Goal: Task Accomplishment & Management: Use online tool/utility

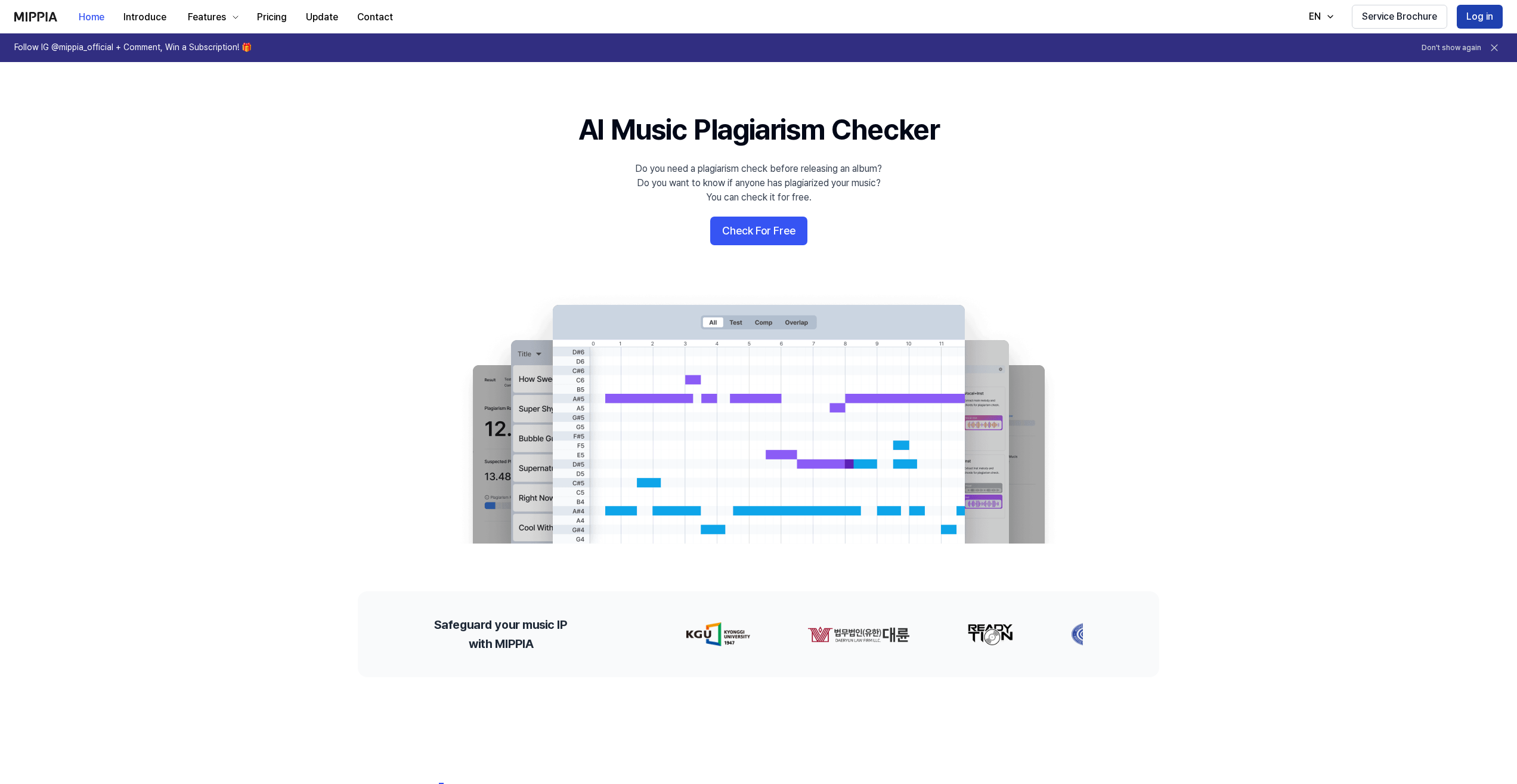
click at [1493, 11] on button "Log in" at bounding box center [1480, 16] width 46 height 24
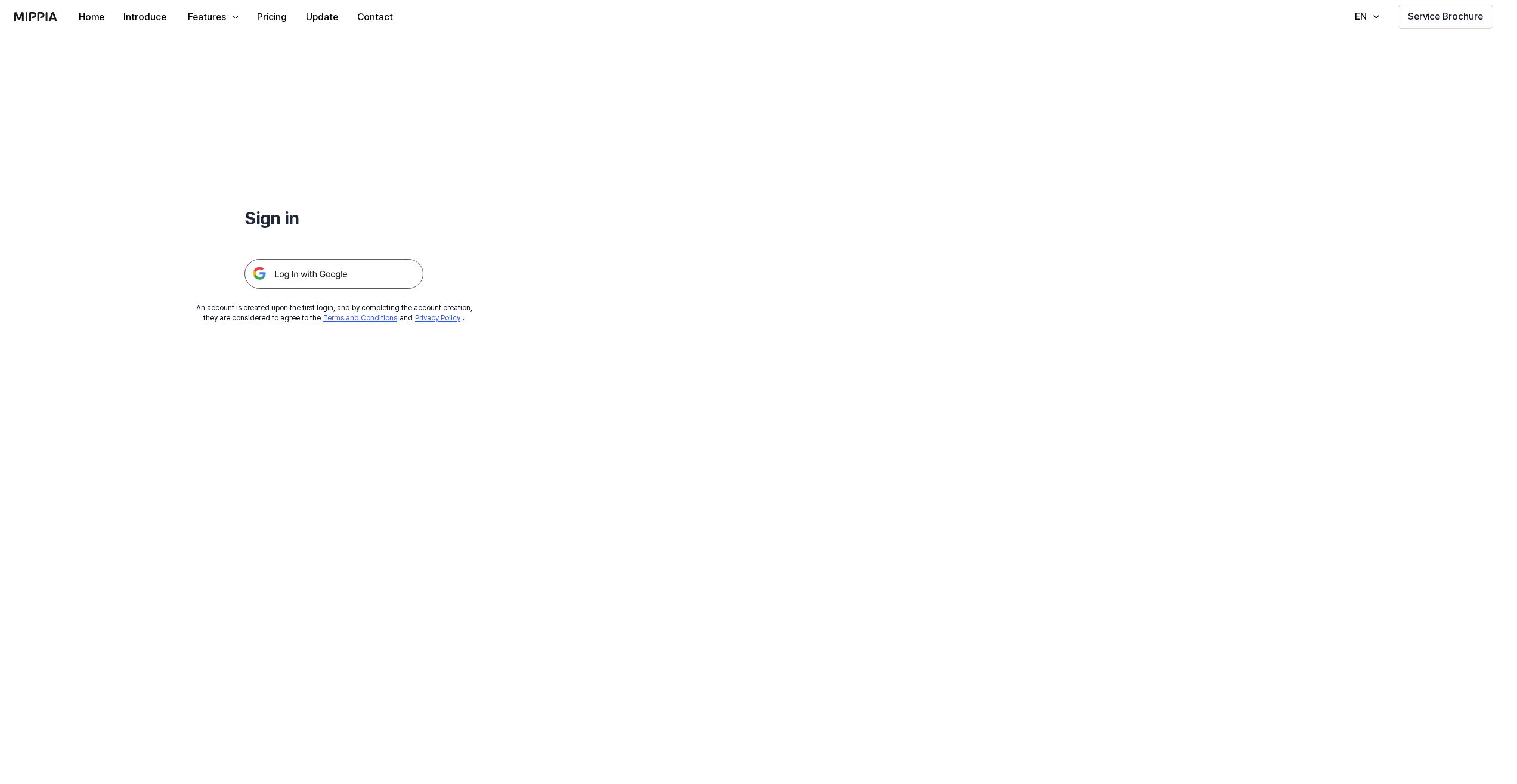
click at [353, 273] on img at bounding box center [333, 274] width 179 height 30
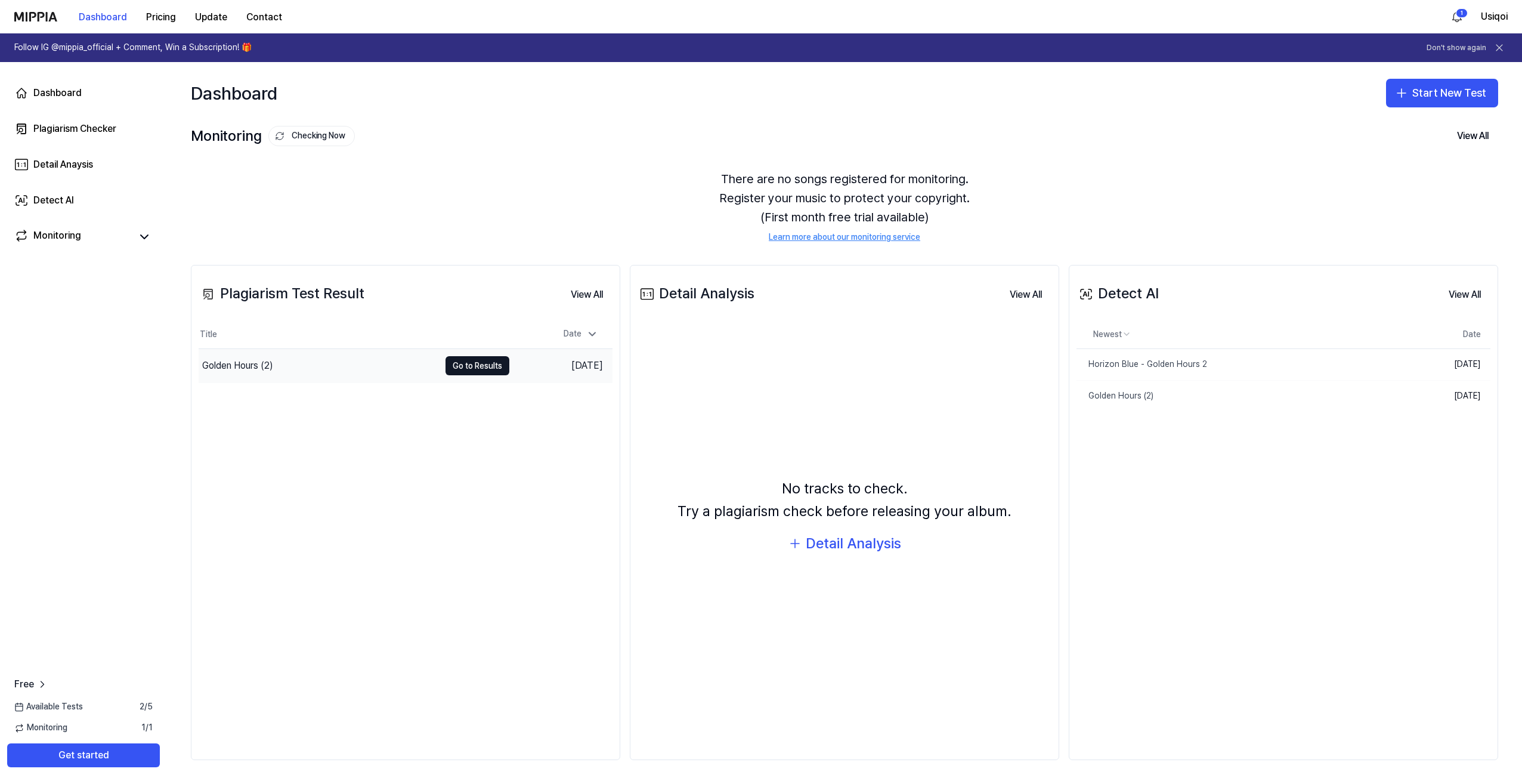
click at [307, 370] on div "Golden Hours (2)" at bounding box center [318, 365] width 241 height 33
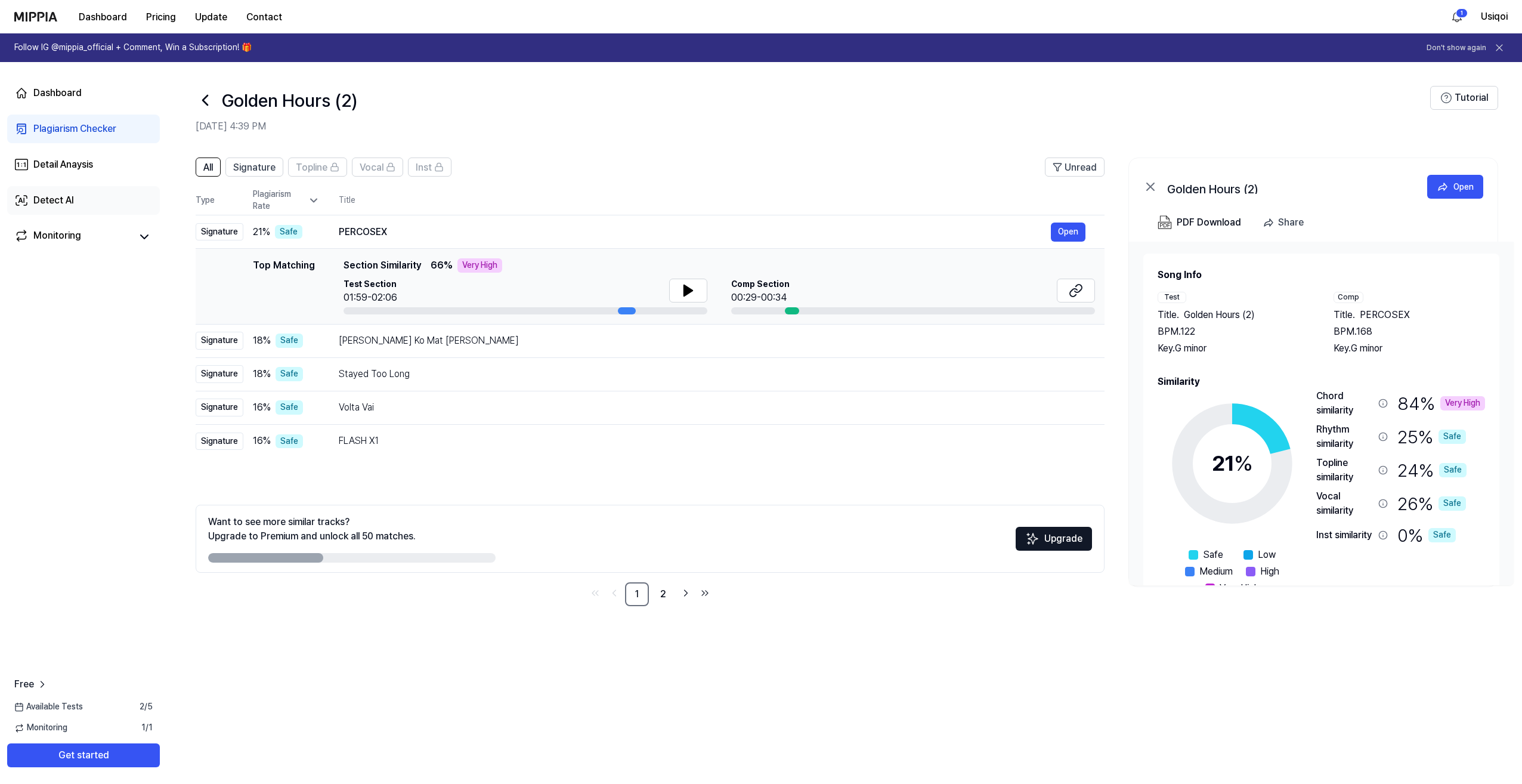
click at [60, 202] on div "Detect AI" at bounding box center [53, 200] width 41 height 14
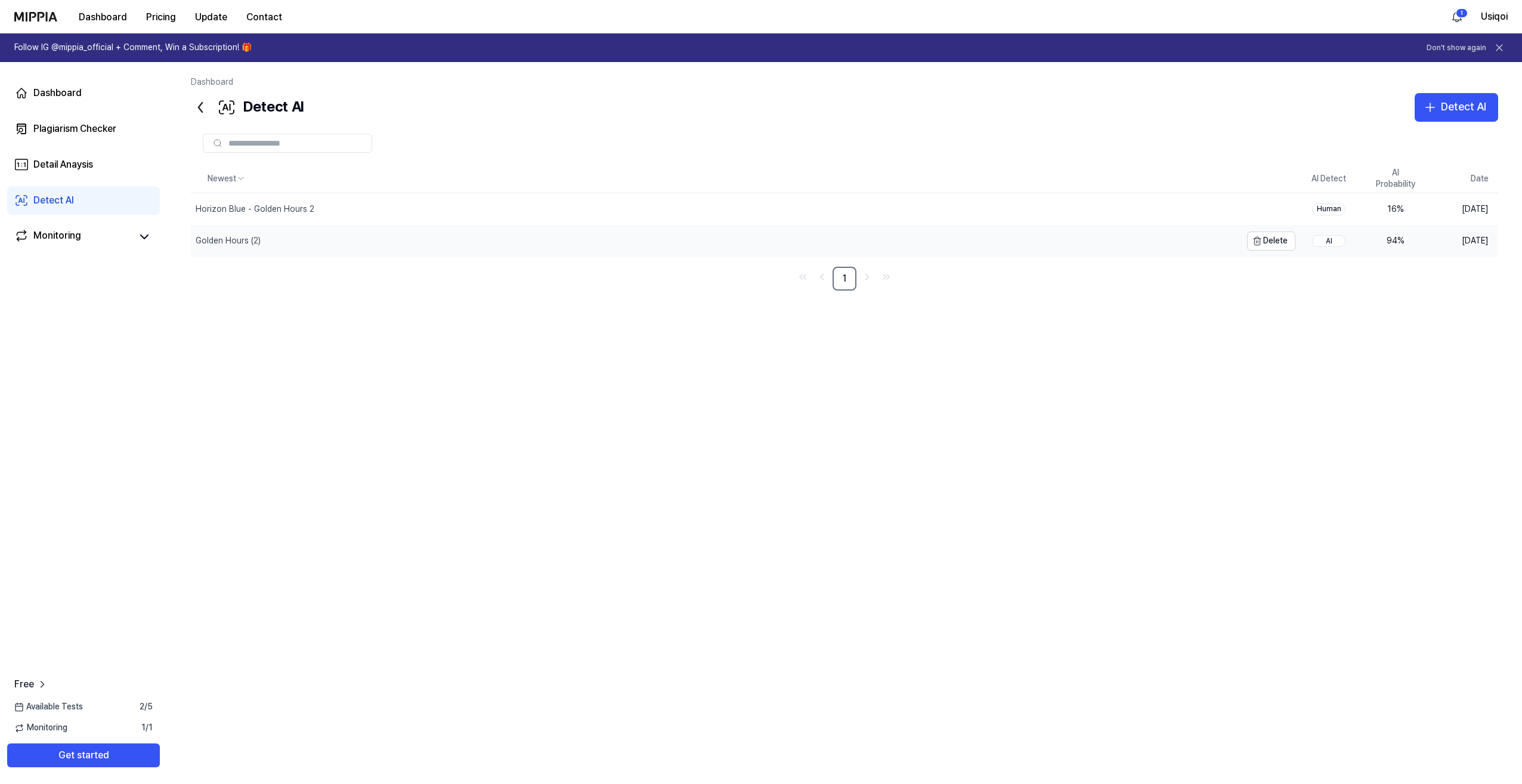
click at [316, 237] on div "Golden Hours (2)" at bounding box center [716, 241] width 1051 height 31
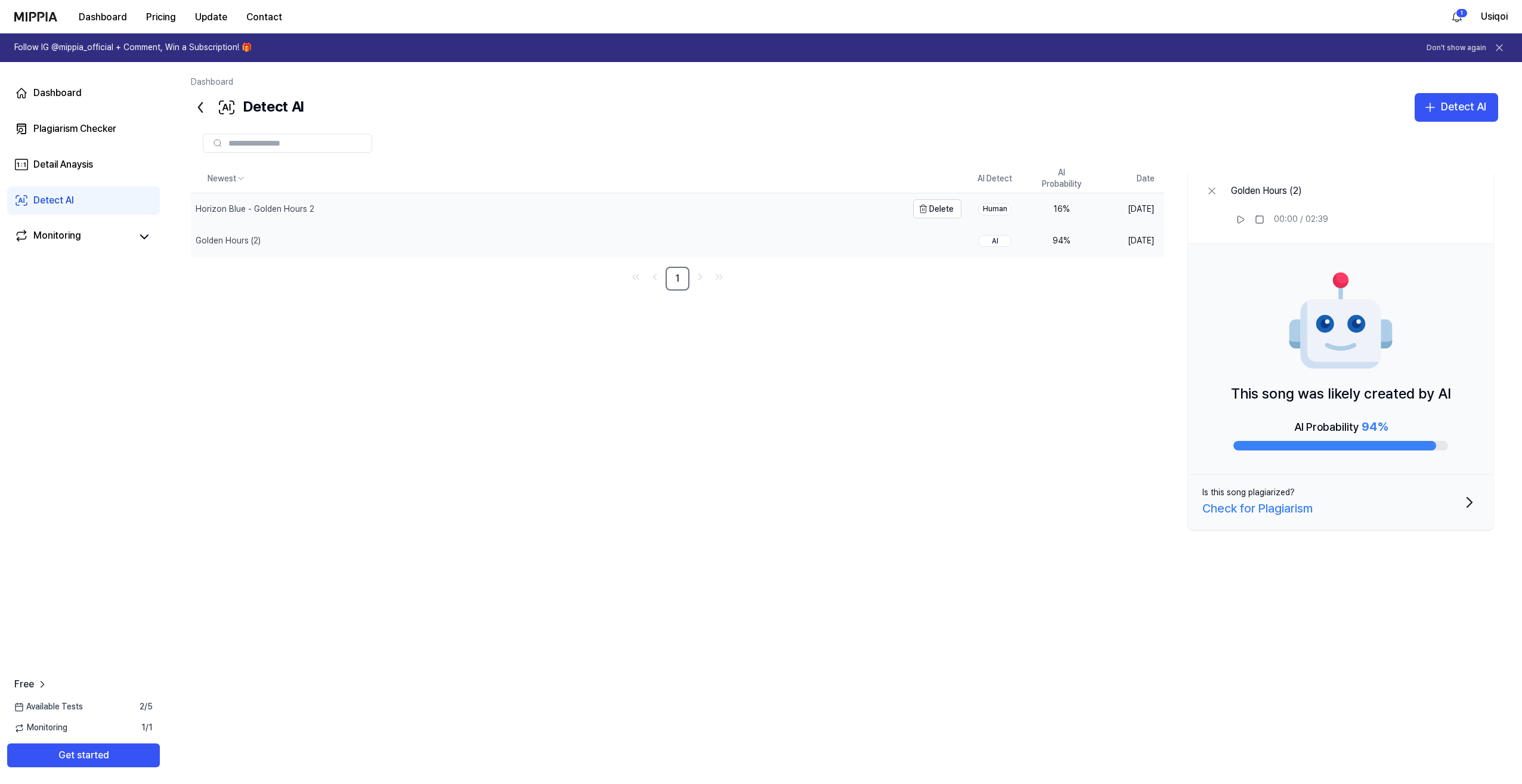
click at [353, 213] on div "Horizon Blue - Golden Hours 2" at bounding box center [549, 209] width 716 height 31
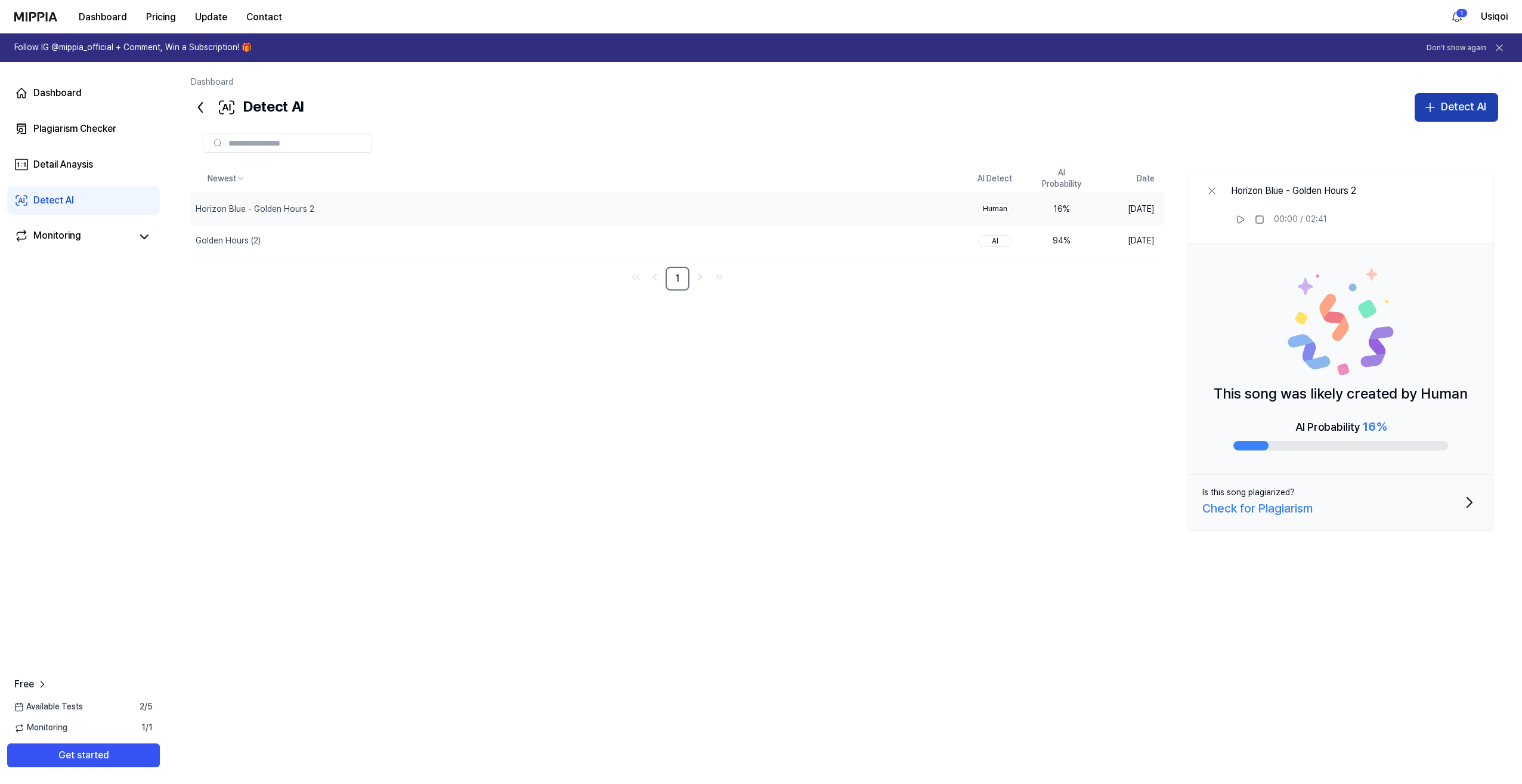
click at [1455, 105] on div "Detect AI" at bounding box center [1464, 107] width 45 height 17
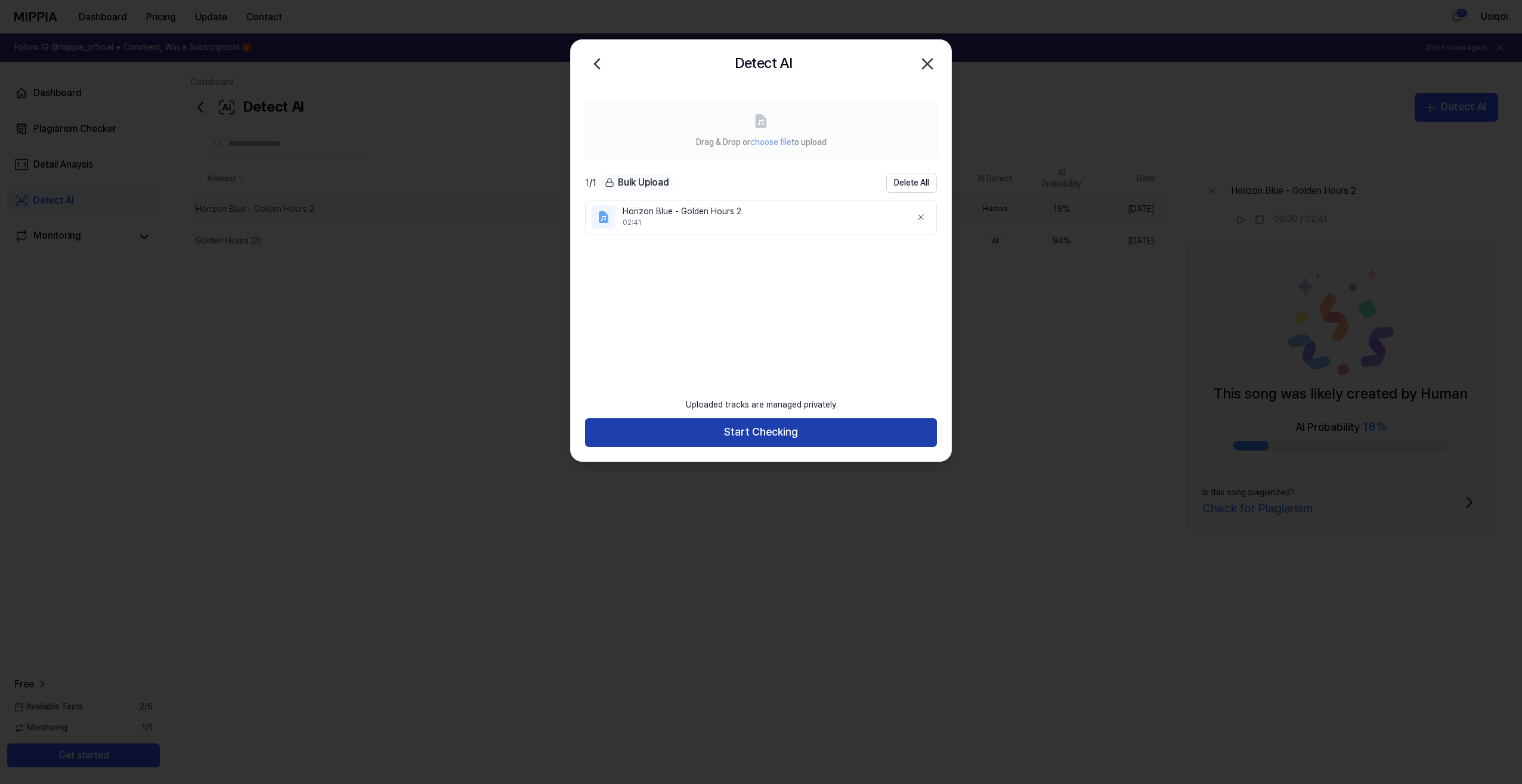
click at [761, 434] on button "Start Checking" at bounding box center [761, 433] width 352 height 28
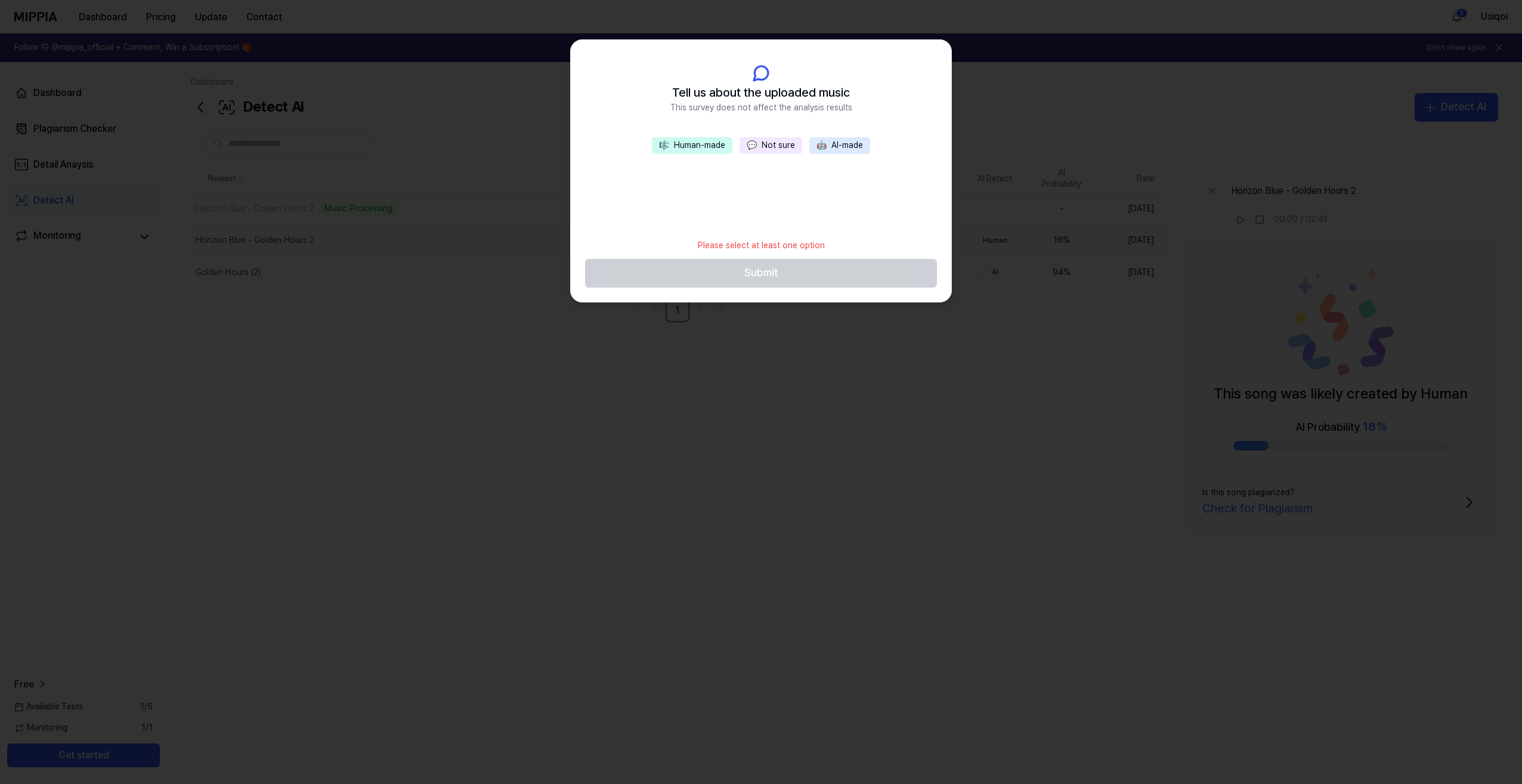
click at [839, 145] on button "🤖 AI-made" at bounding box center [840, 145] width 60 height 17
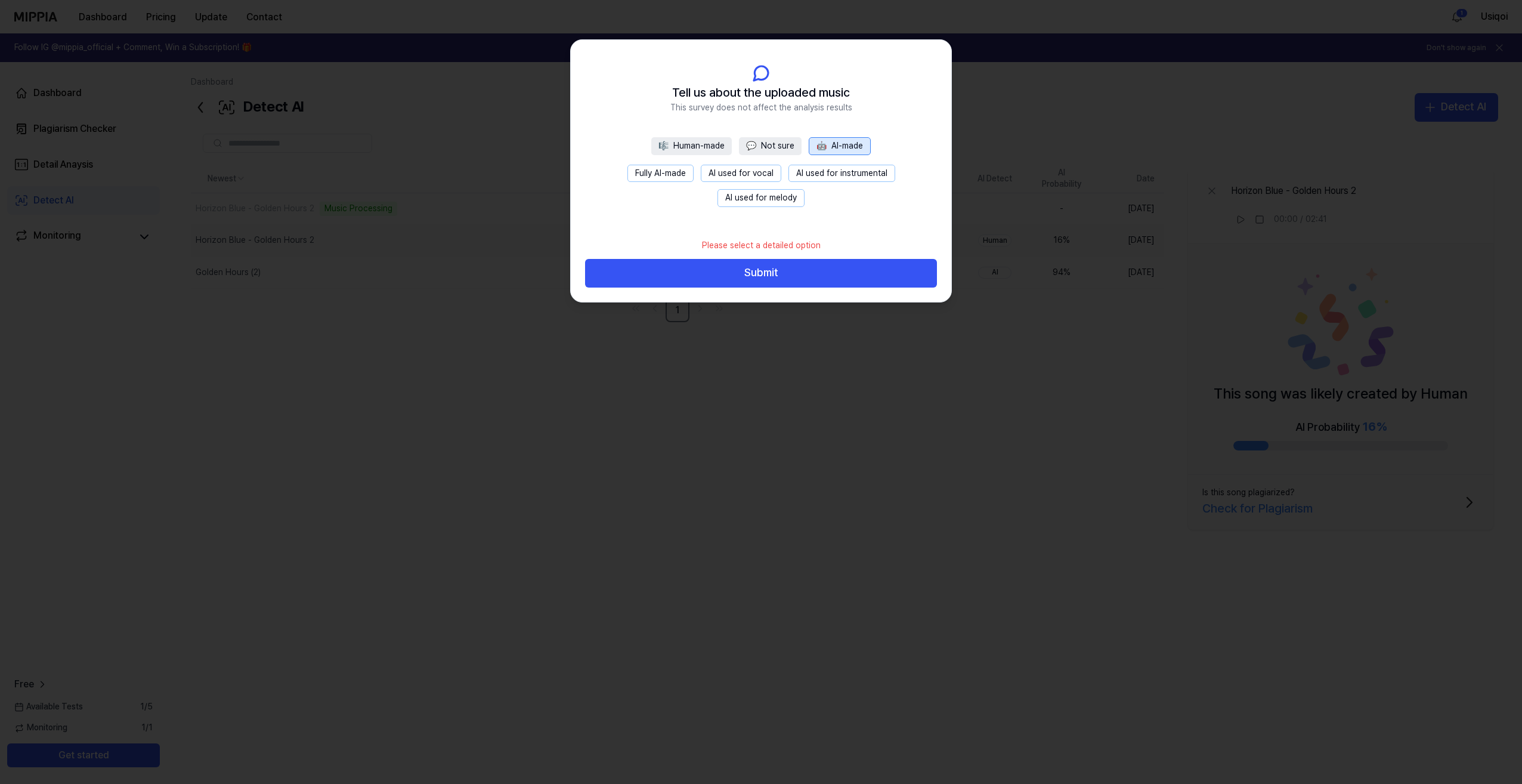
click at [673, 174] on button "Fully AI-made" at bounding box center [660, 173] width 66 height 18
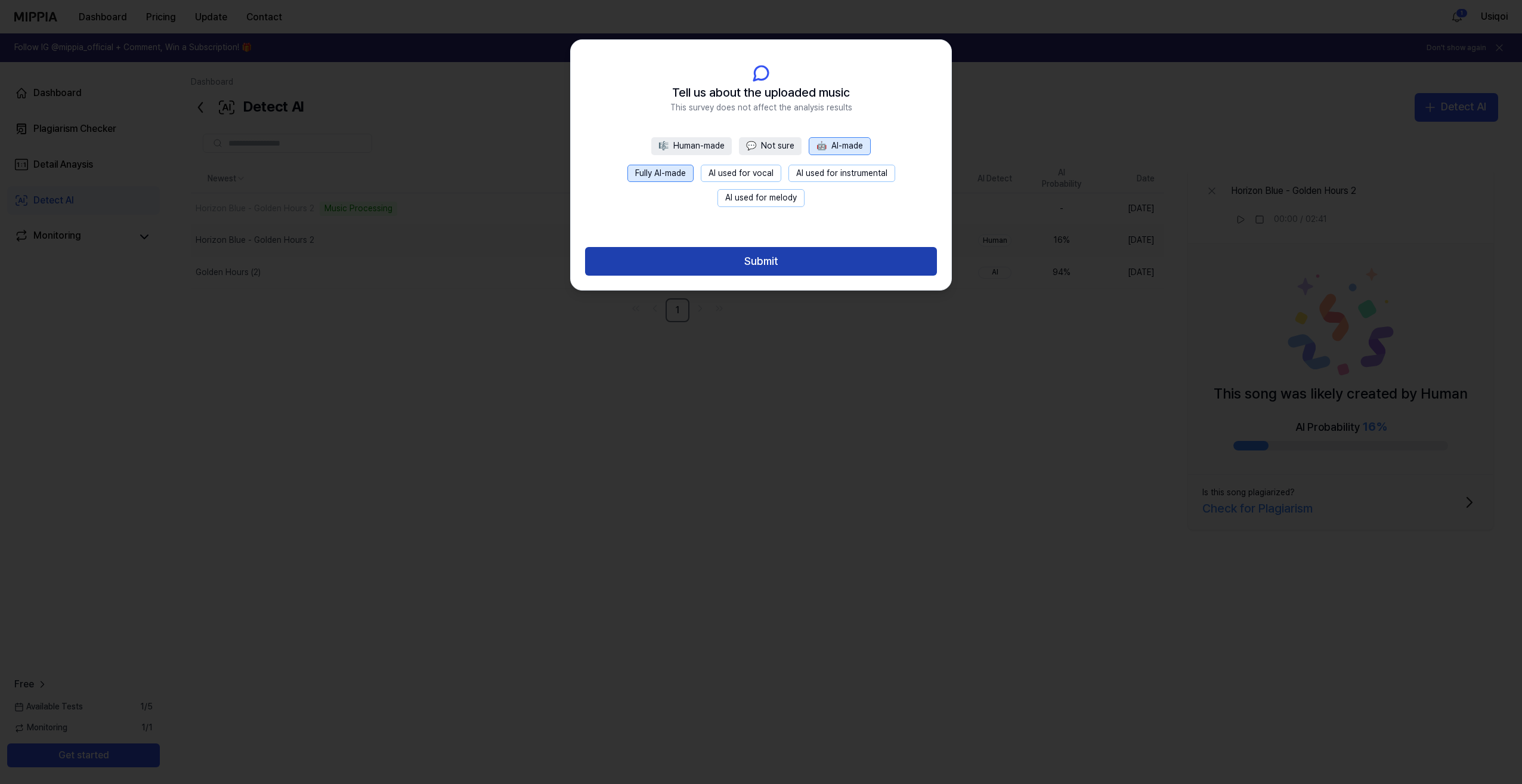
click at [766, 263] on button "Submit" at bounding box center [761, 261] width 352 height 28
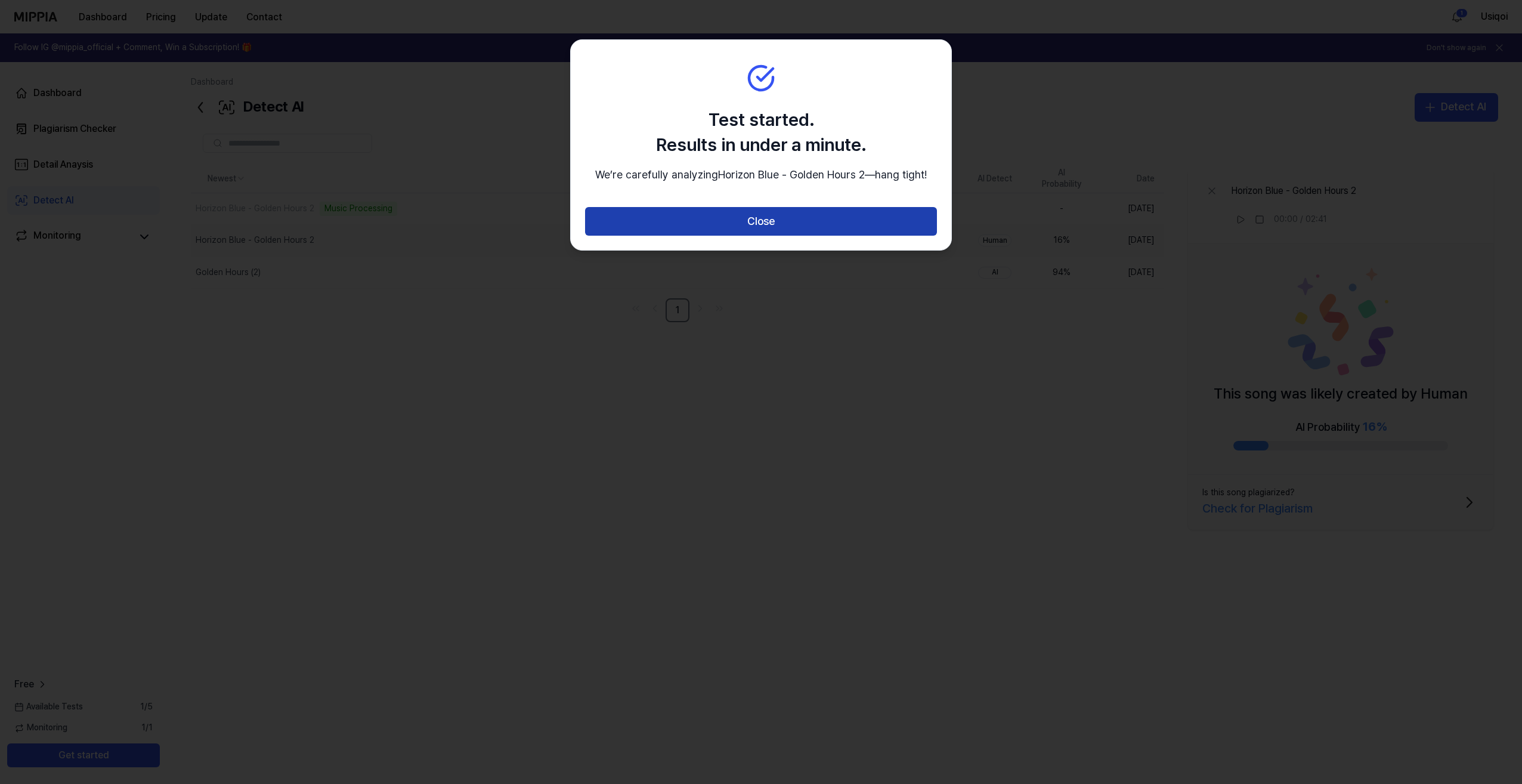
click at [766, 235] on button "Close" at bounding box center [761, 221] width 352 height 28
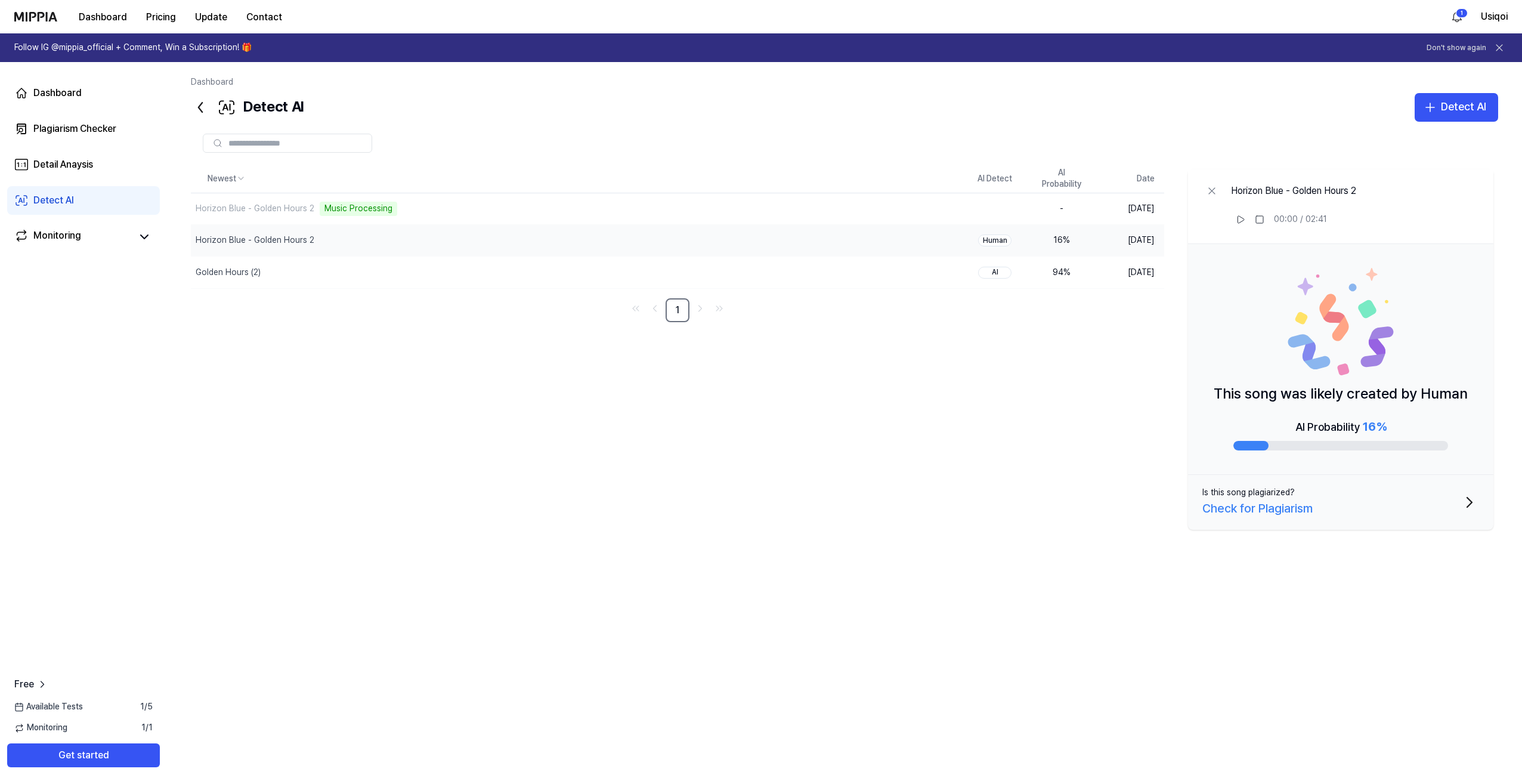
click at [466, 426] on div "Newest AI Detect AI Probability Date Horizon Blue - Golden Hours 2 Music Proces…" at bounding box center [845, 418] width 1308 height 509
click at [1474, 109] on div "Detect AI" at bounding box center [1464, 107] width 45 height 17
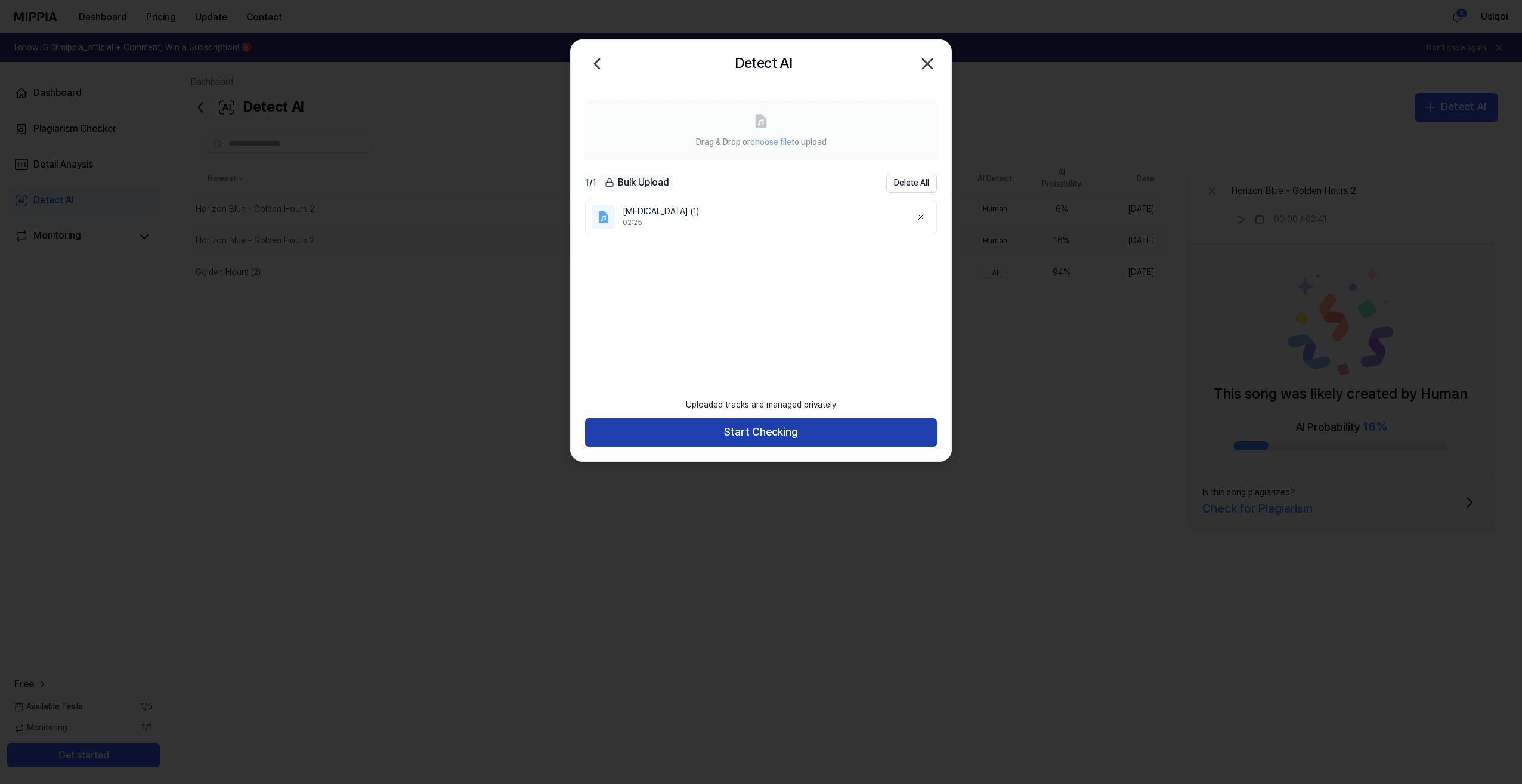
click at [766, 436] on button "Start Checking" at bounding box center [761, 433] width 352 height 28
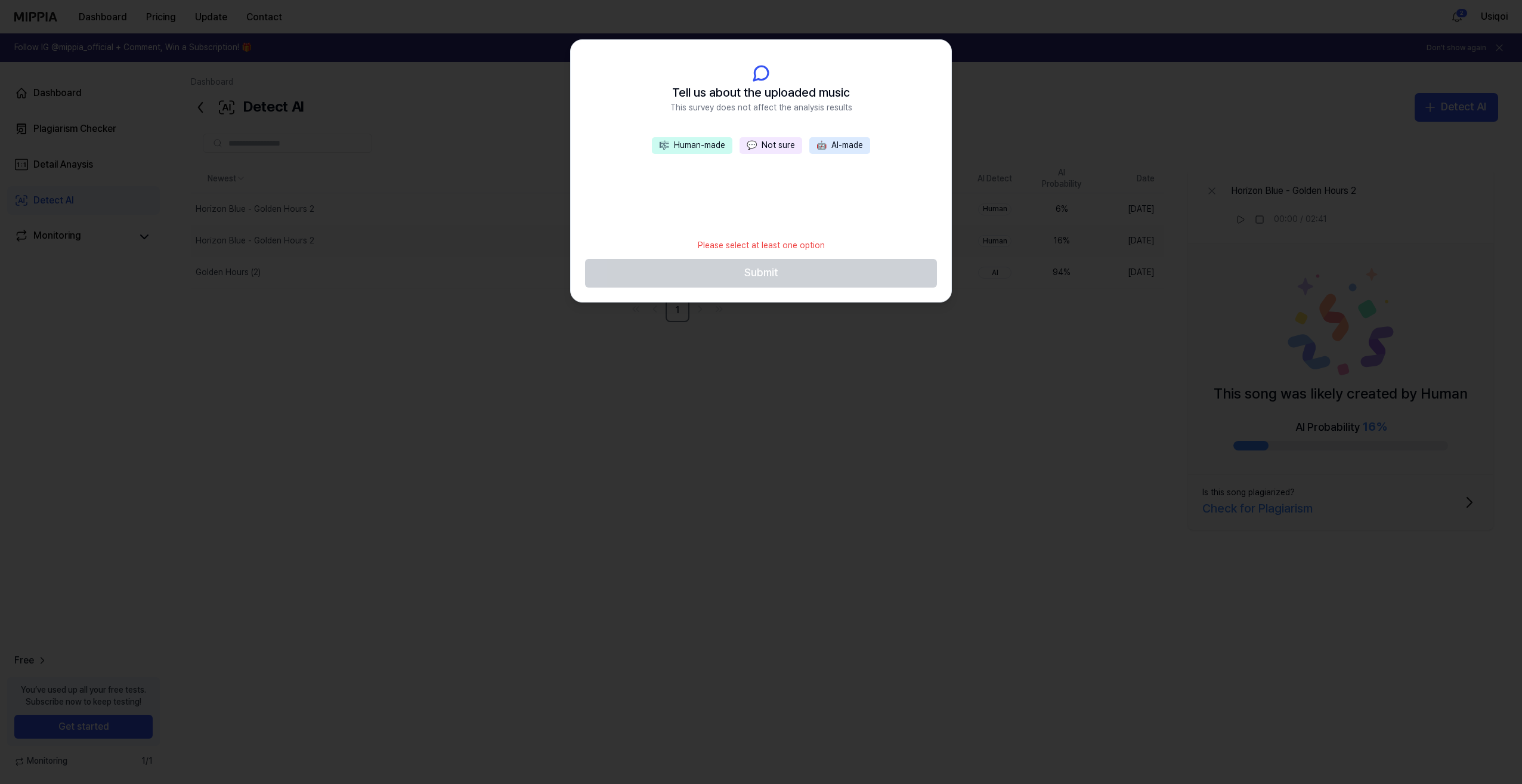
click at [849, 145] on button "🤖 AI-made" at bounding box center [840, 145] width 60 height 17
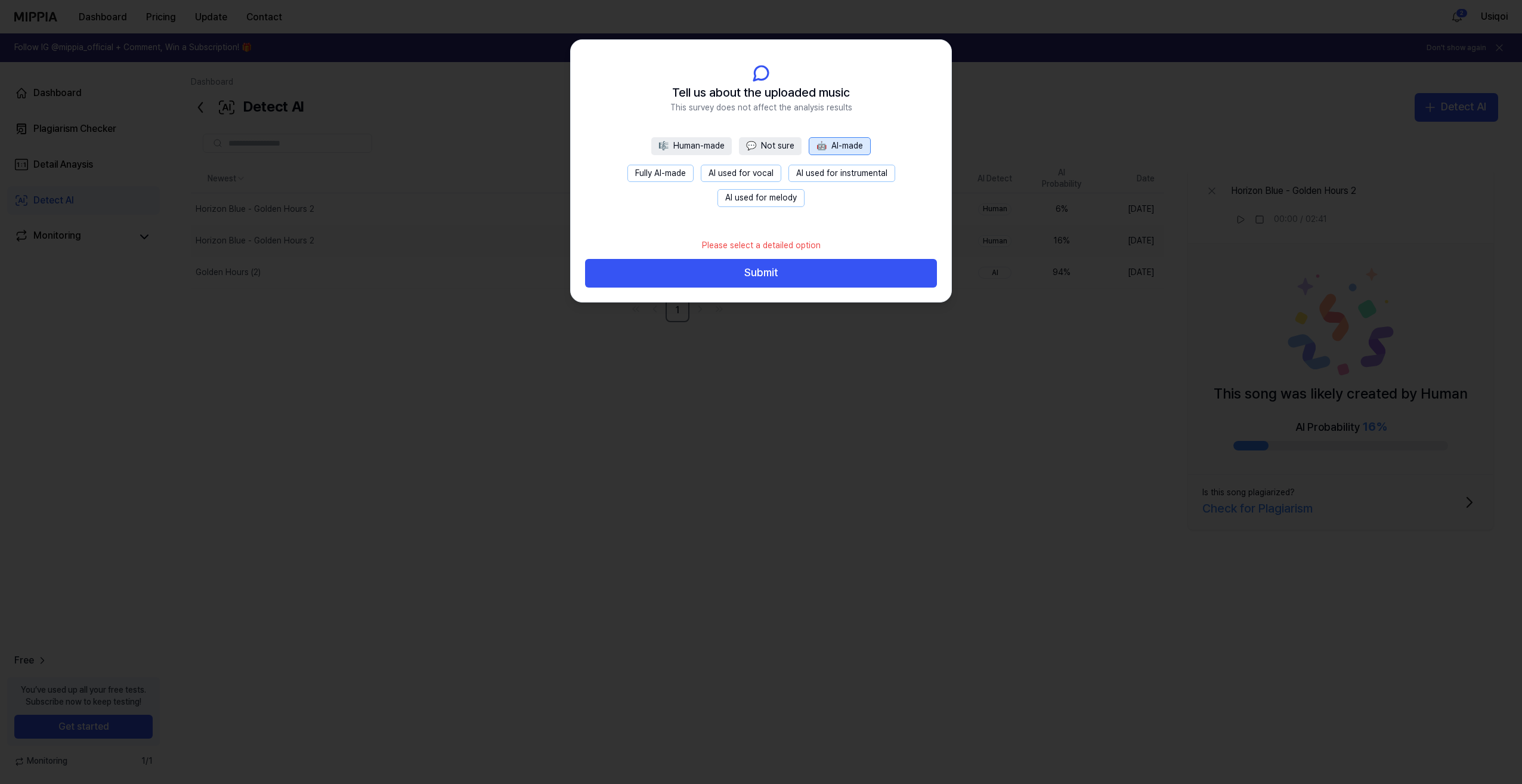
click at [668, 178] on button "Fully AI-made" at bounding box center [660, 173] width 66 height 18
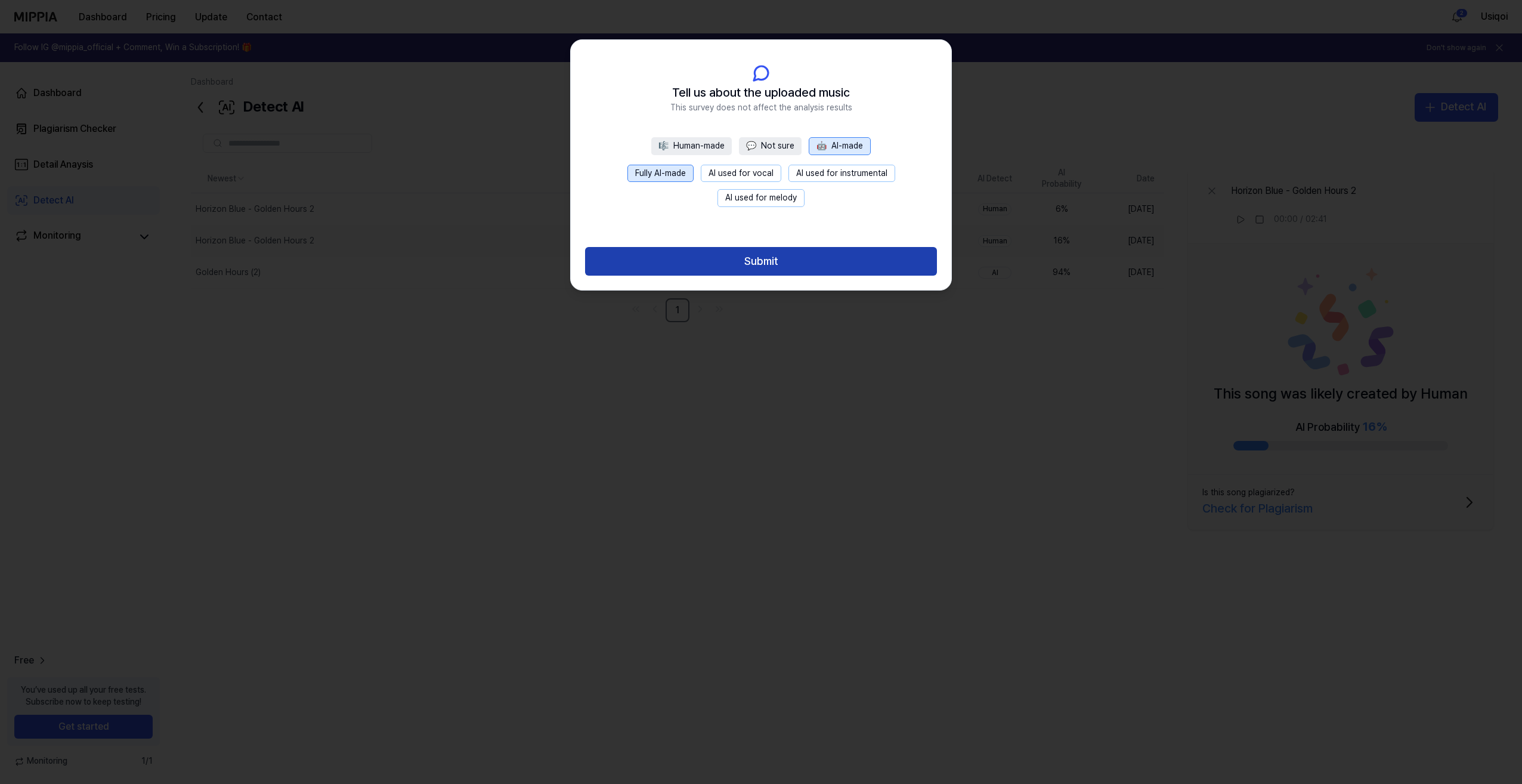
click at [768, 257] on button "Submit" at bounding box center [761, 261] width 352 height 28
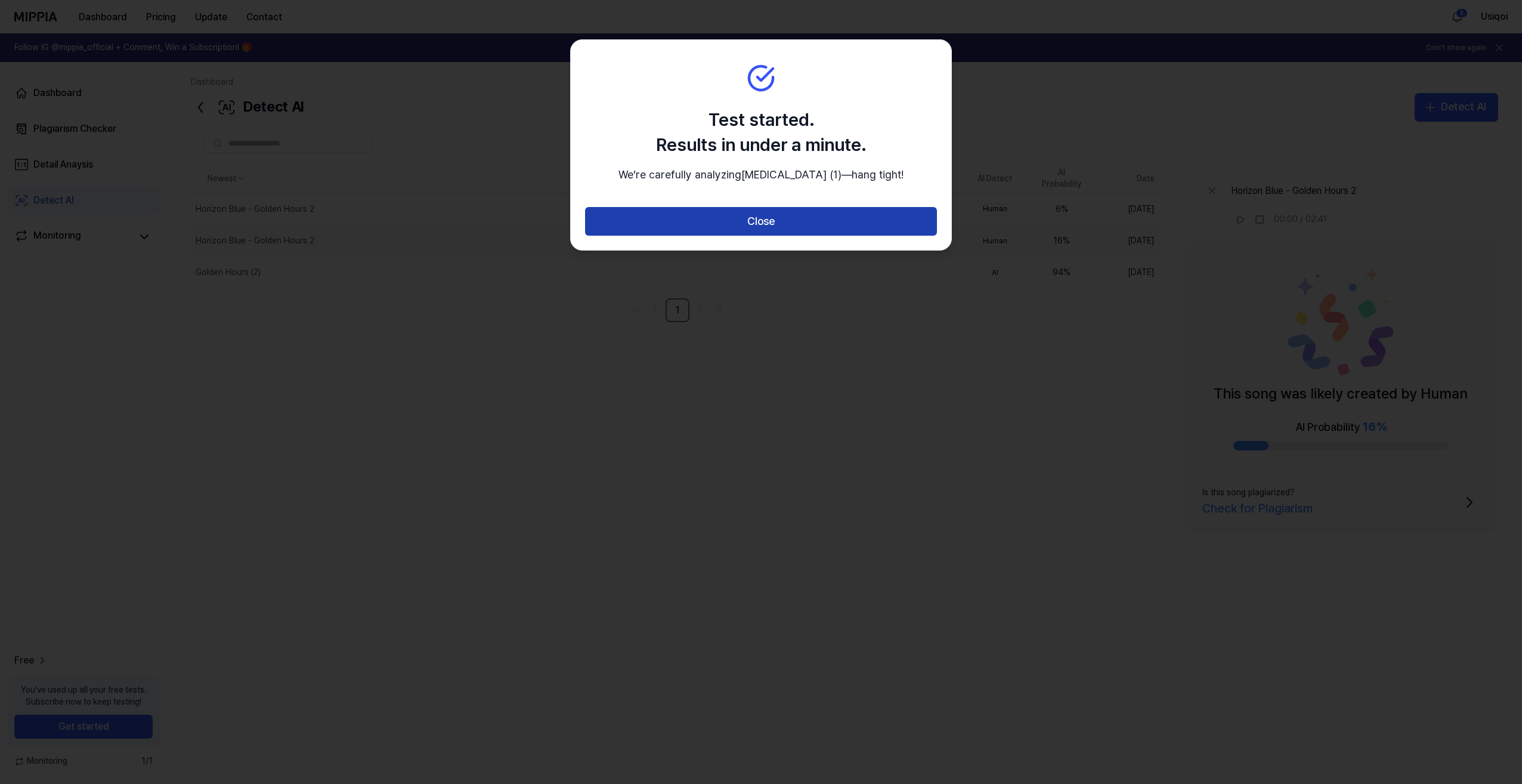
click at [773, 233] on button "Close" at bounding box center [761, 221] width 352 height 28
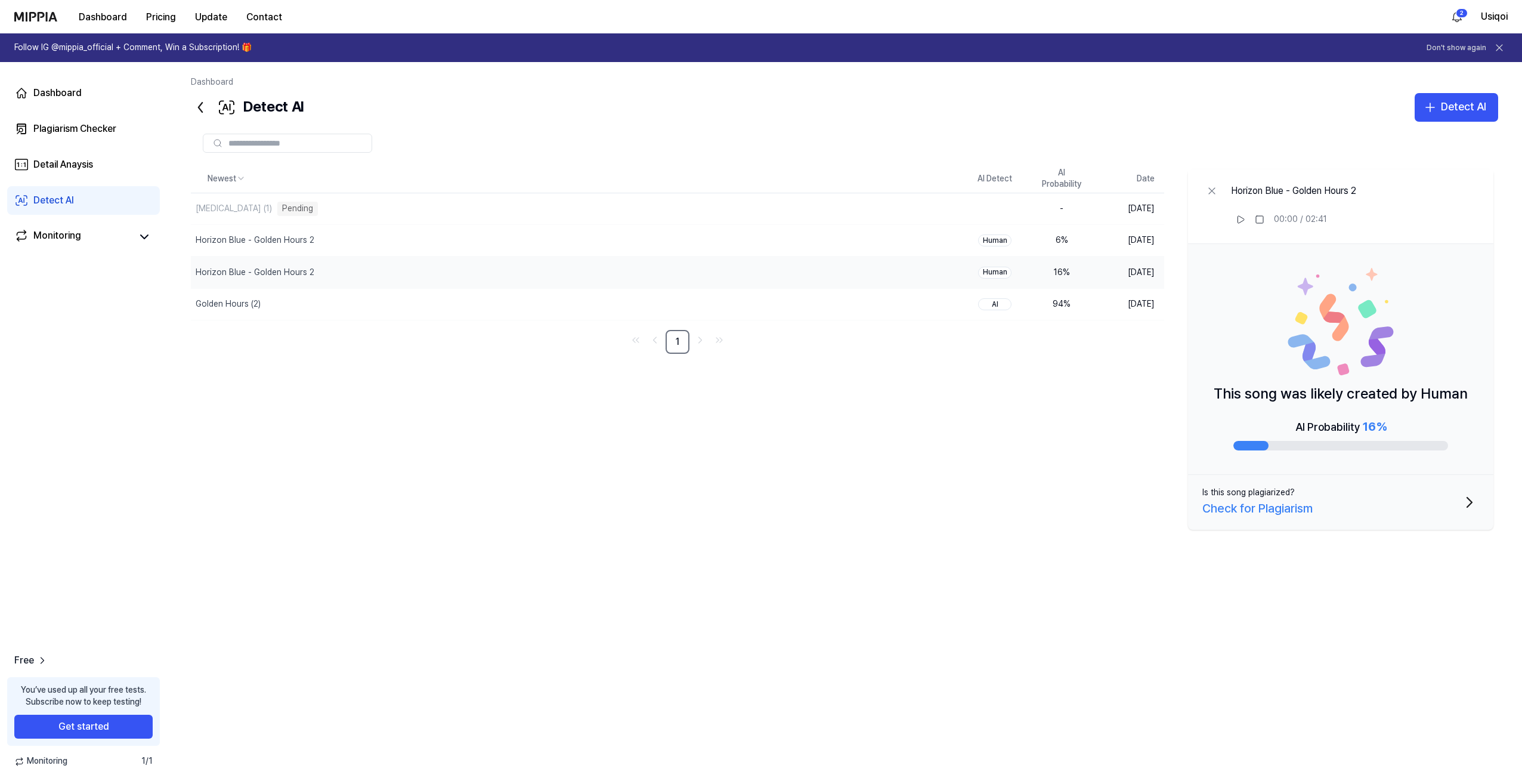
click at [423, 486] on div "Newest AI Detect AI Probability Date Dopamine (1) Pending Delete - Oct 6, 2025 …" at bounding box center [845, 418] width 1308 height 509
click at [346, 240] on div "Horizon Blue - Golden Hours 2" at bounding box center [549, 240] width 716 height 31
click at [435, 483] on div "Newest AI Detect AI Probability Date Dopamine (1) Music Processing Delete - Oct…" at bounding box center [845, 418] width 1308 height 509
click at [266, 510] on div "Newest AI Detect AI Probability Date Dopamine (1) Music Processing Delete - Oct…" at bounding box center [845, 418] width 1308 height 509
click at [354, 469] on div "Newest AI Detect AI Probability Date Dopamine (1) Delete AI 90 % Oct 6, 2025 Ho…" at bounding box center [845, 418] width 1308 height 509
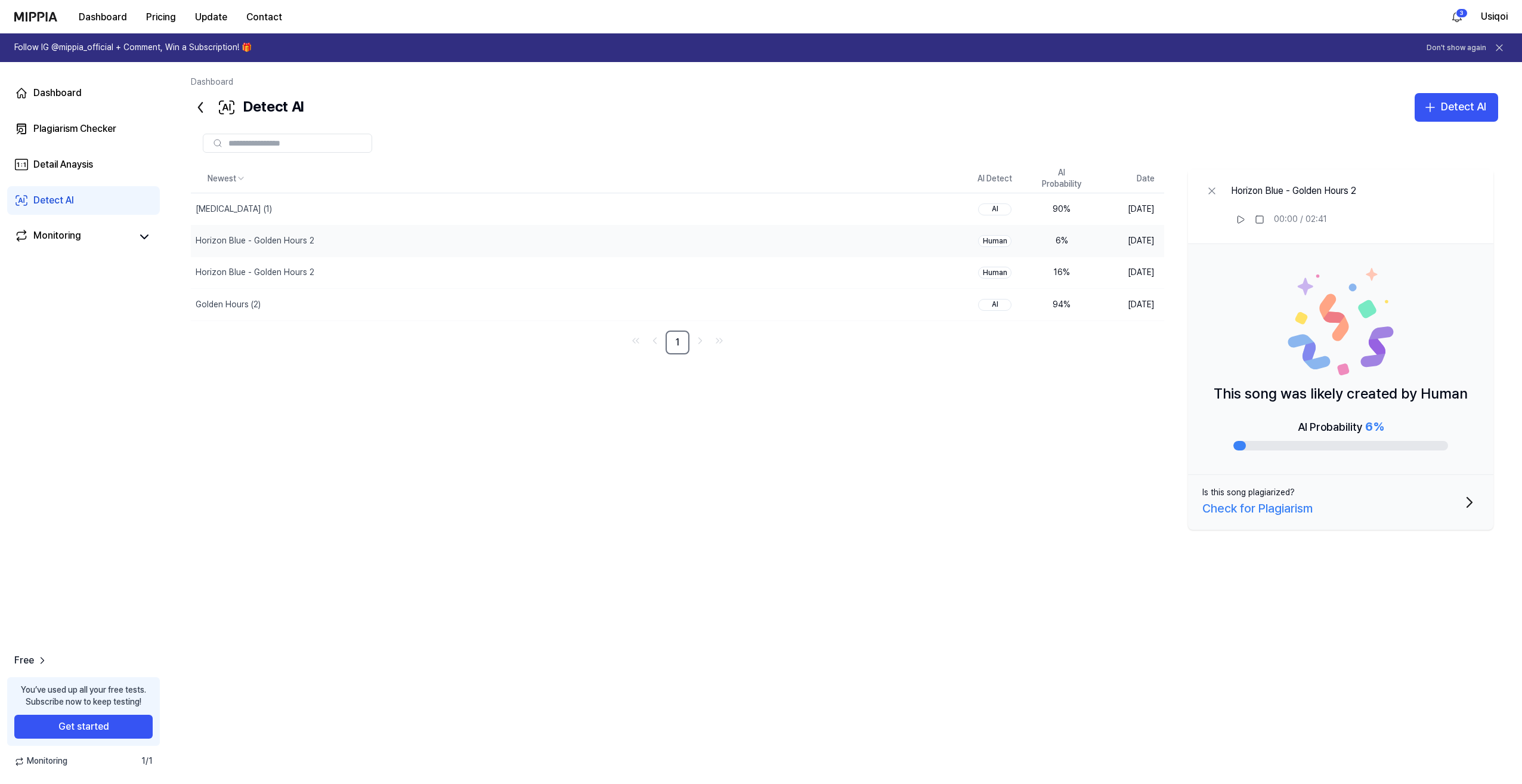
click at [470, 392] on div "Newest AI Detect AI Probability Date Dopamine (1) Delete AI 90 % Oct 6, 2025 Ho…" at bounding box center [845, 418] width 1308 height 509
click at [445, 242] on div "Horizon Blue - Golden Hours 2" at bounding box center [549, 241] width 716 height 31
click at [997, 239] on div "Human" at bounding box center [995, 241] width 33 height 12
click at [1123, 241] on td "Oct 6, 2025" at bounding box center [1129, 240] width 69 height 31
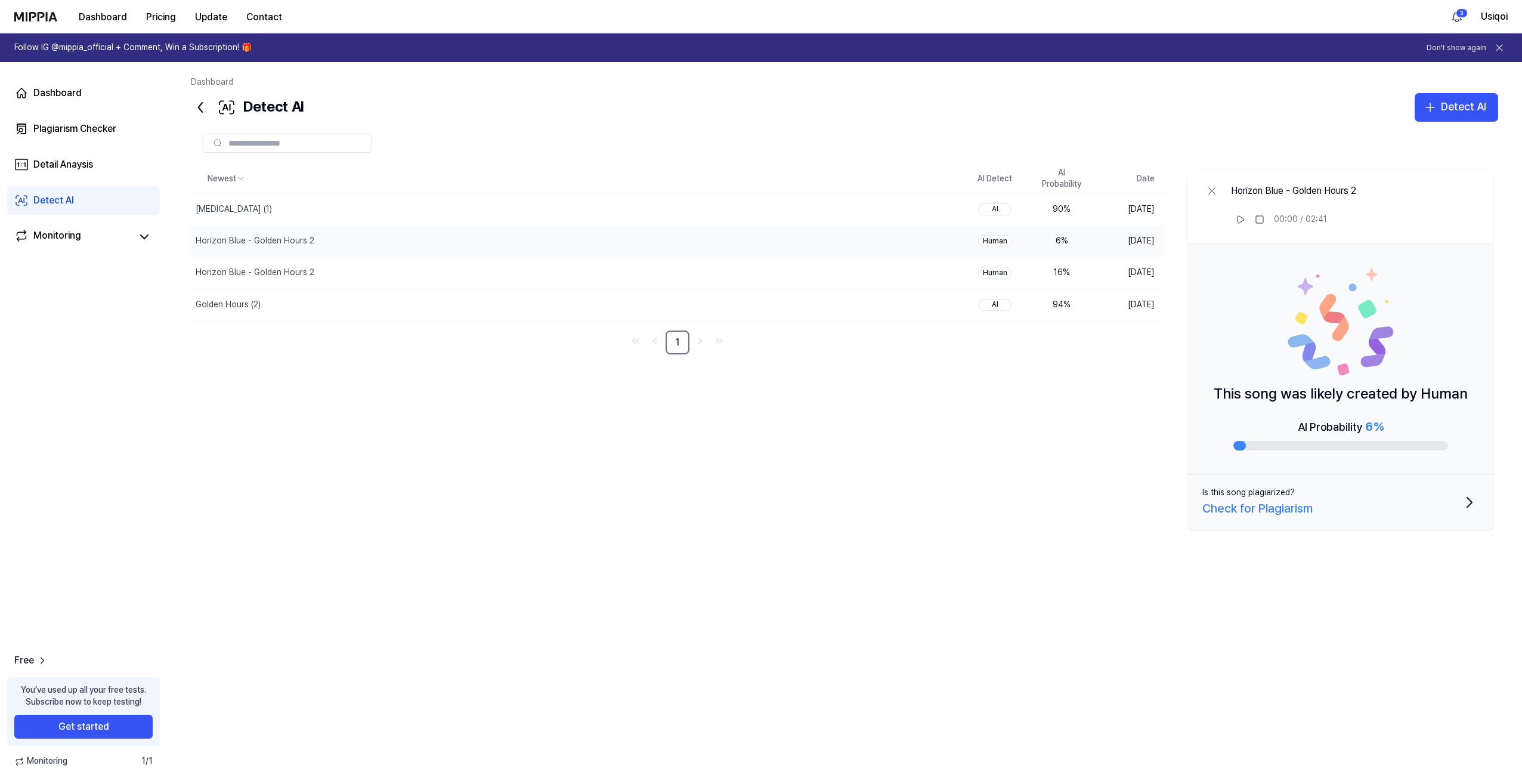
drag, startPoint x: 1076, startPoint y: 242, endPoint x: 935, endPoint y: 539, distance: 328.8
click at [935, 539] on div "Newest AI Detect AI Probability Date Dopamine (1) Delete AI 90 % Oct 6, 2025 Ho…" at bounding box center [845, 418] width 1308 height 509
click at [1240, 217] on icon at bounding box center [1240, 219] width 9 height 9
click at [1240, 221] on rect at bounding box center [1239, 220] width 2 height 8
click at [299, 303] on div "Golden Hours (2)" at bounding box center [549, 304] width 716 height 31
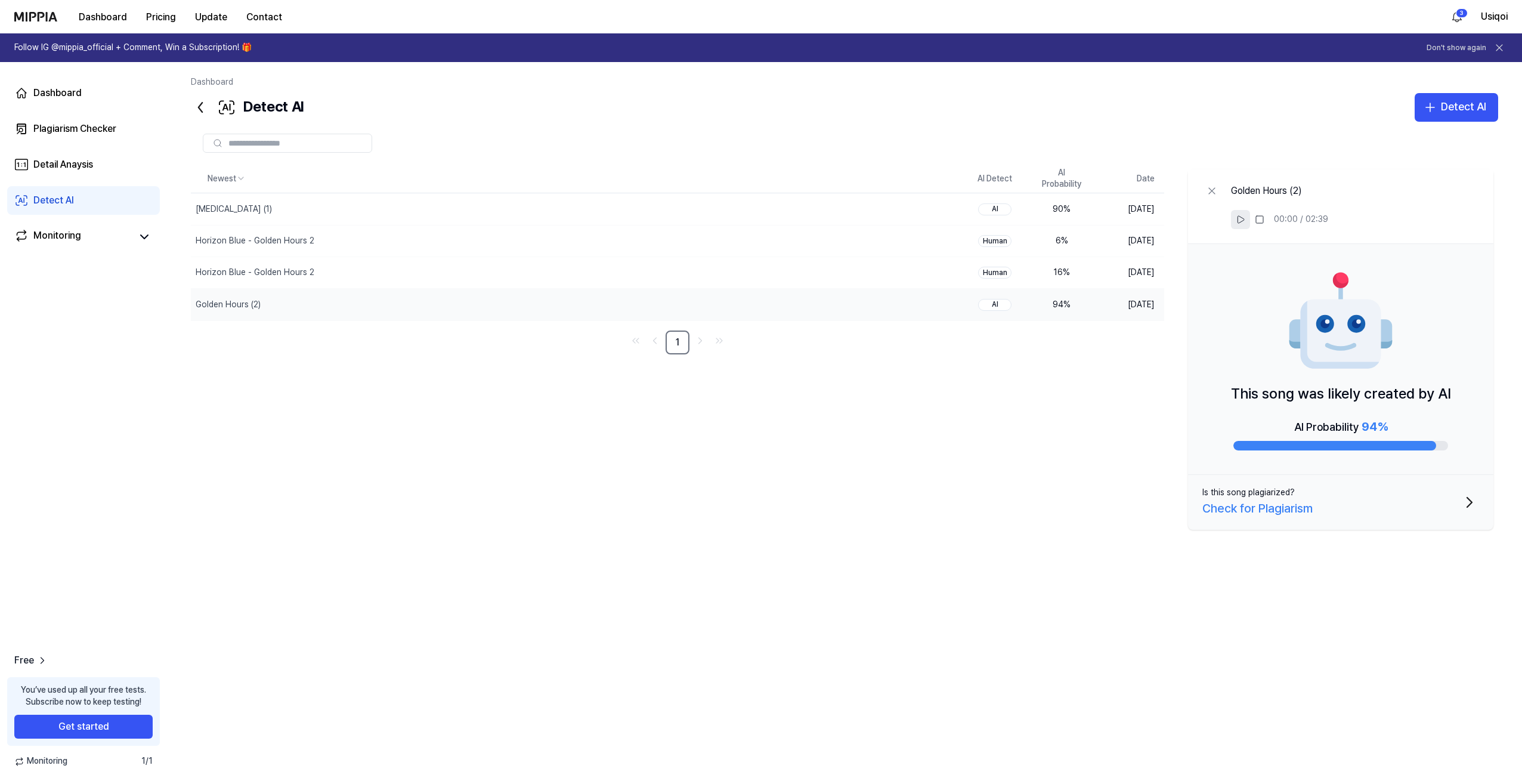
click at [1235, 217] on button at bounding box center [1240, 219] width 19 height 19
click at [1237, 218] on icon at bounding box center [1240, 219] width 9 height 9
click at [865, 480] on div "Newest AI Detect AI Probability Date Dopamine (1) Delete AI 90 % Oct 6, 2025 Ho…" at bounding box center [845, 418] width 1308 height 509
click at [331, 264] on div "Horizon Blue - Golden Hours 2" at bounding box center [549, 272] width 716 height 31
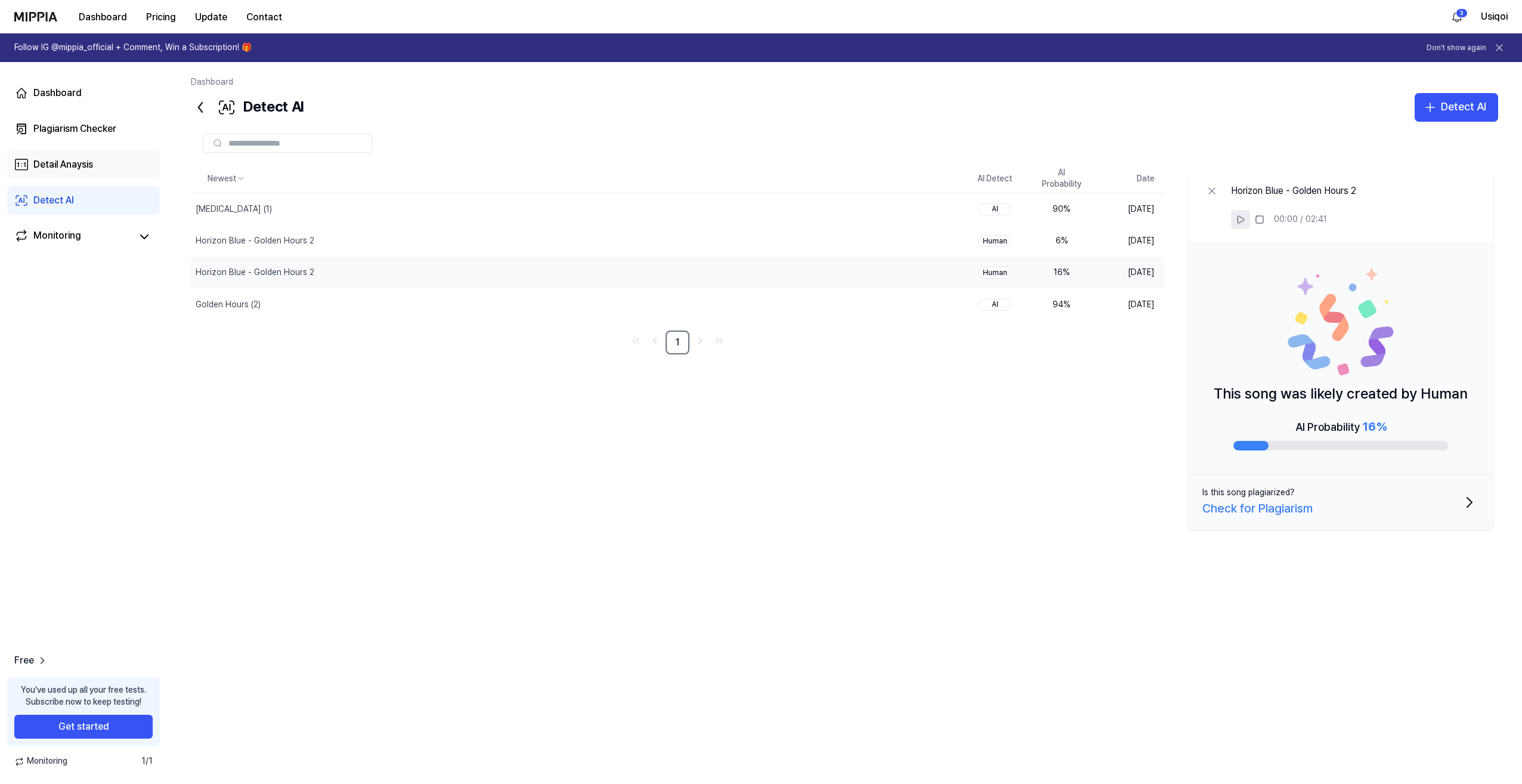
click at [71, 166] on div "Detail Anaysis" at bounding box center [62, 164] width 60 height 14
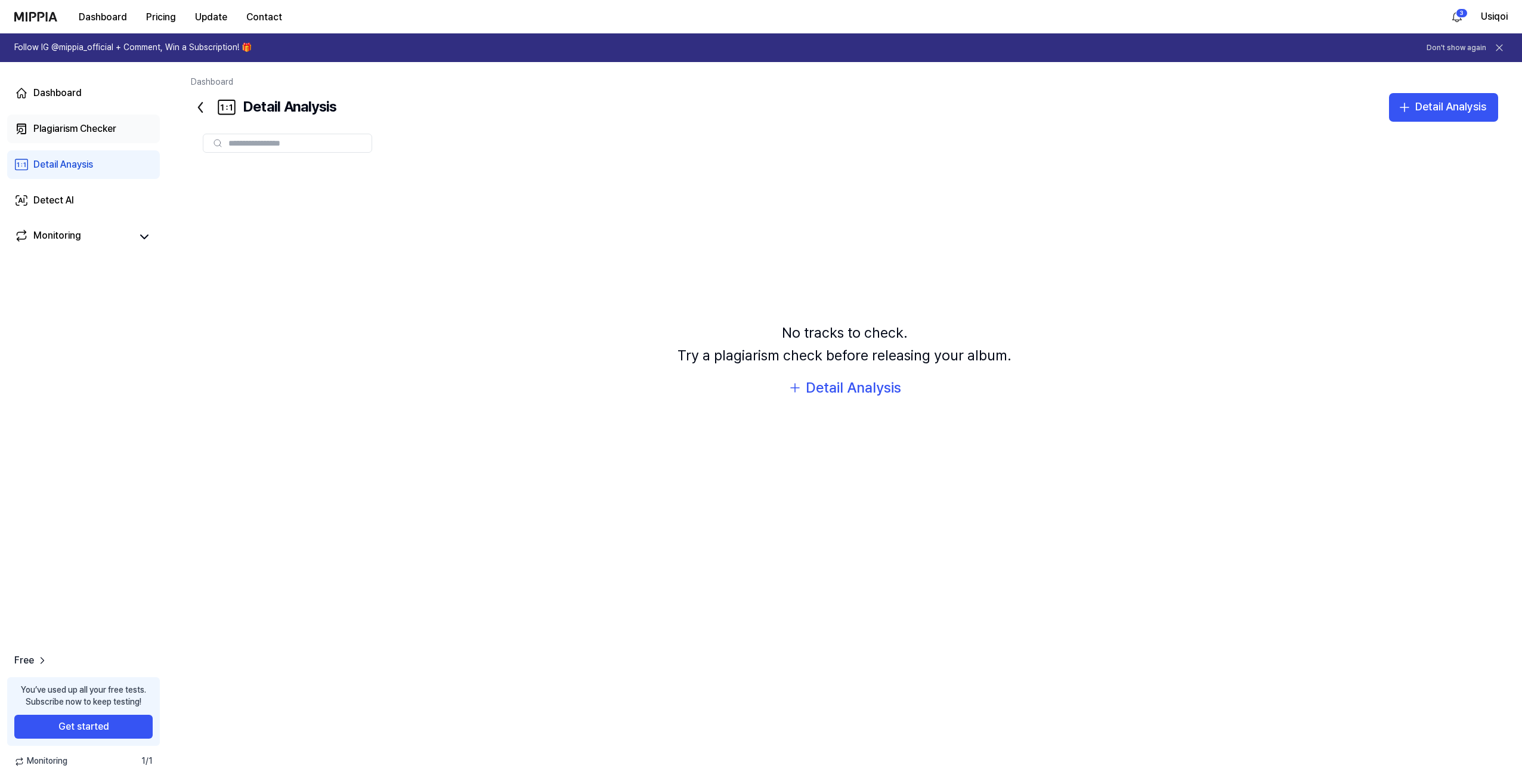
click at [85, 135] on div "Plagiarism Checker" at bounding box center [75, 128] width 83 height 14
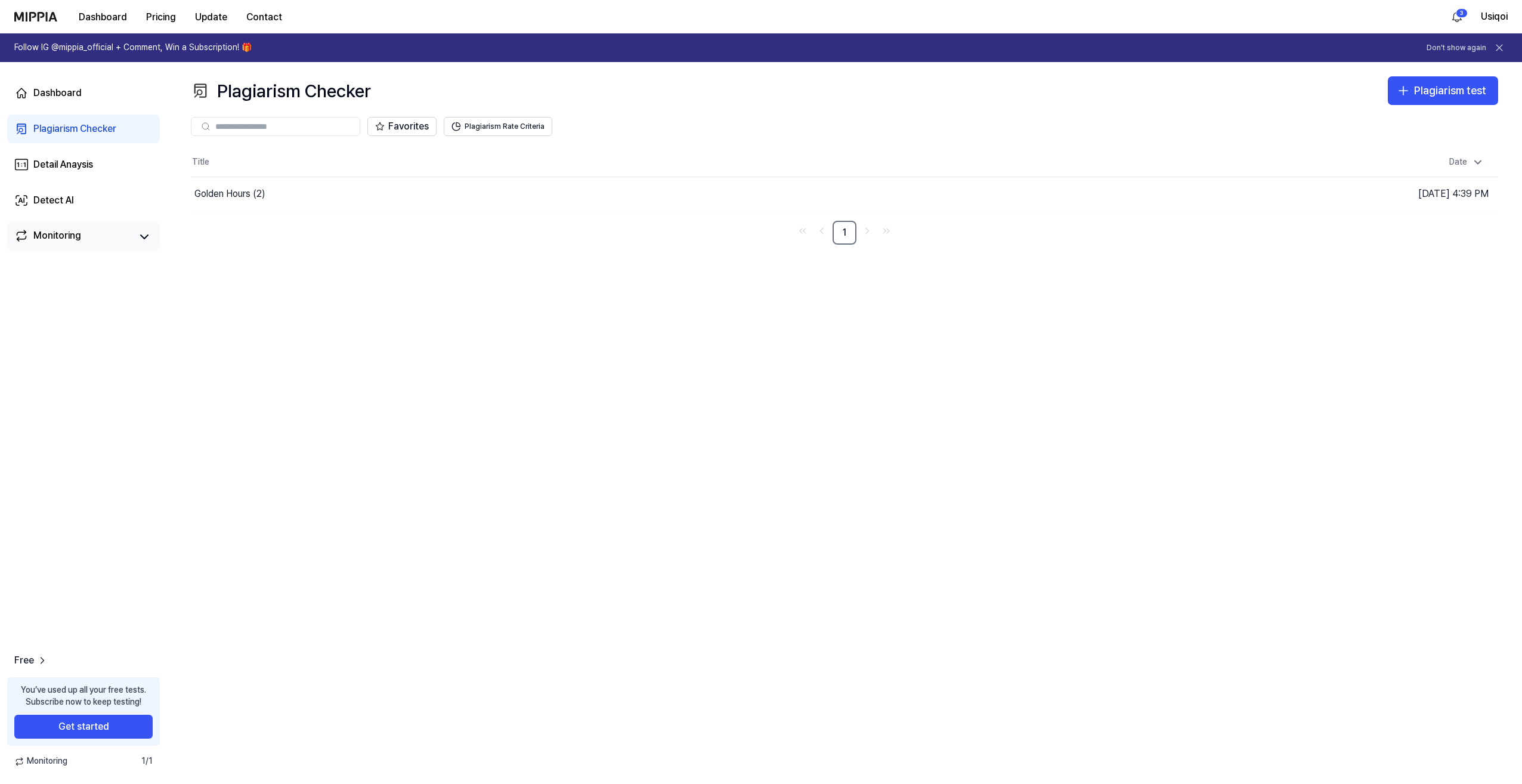
click at [80, 236] on link "Monitoring" at bounding box center [73, 237] width 117 height 17
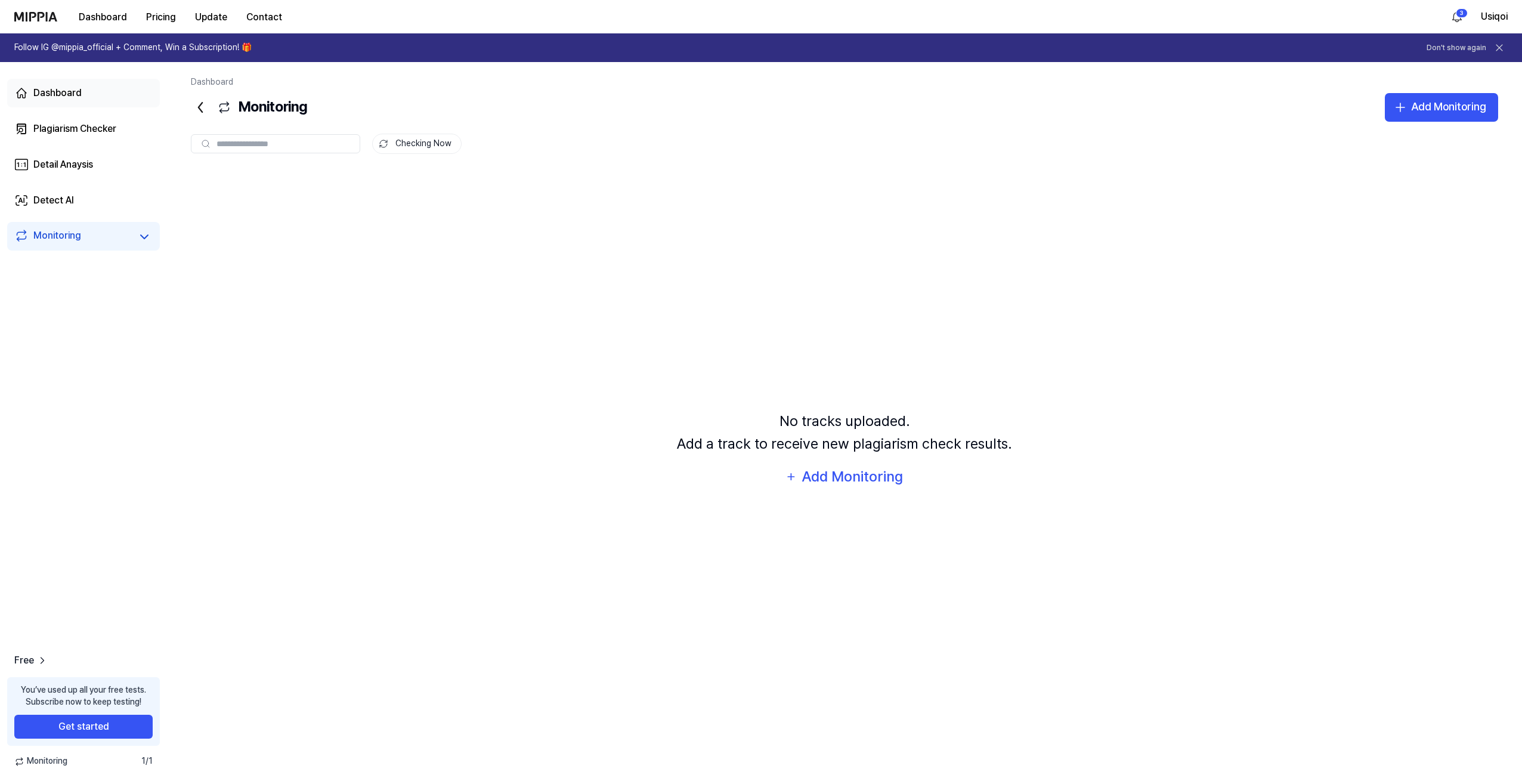
click at [68, 90] on div "Dashboard" at bounding box center [57, 93] width 48 height 14
